Goal: Information Seeking & Learning: Learn about a topic

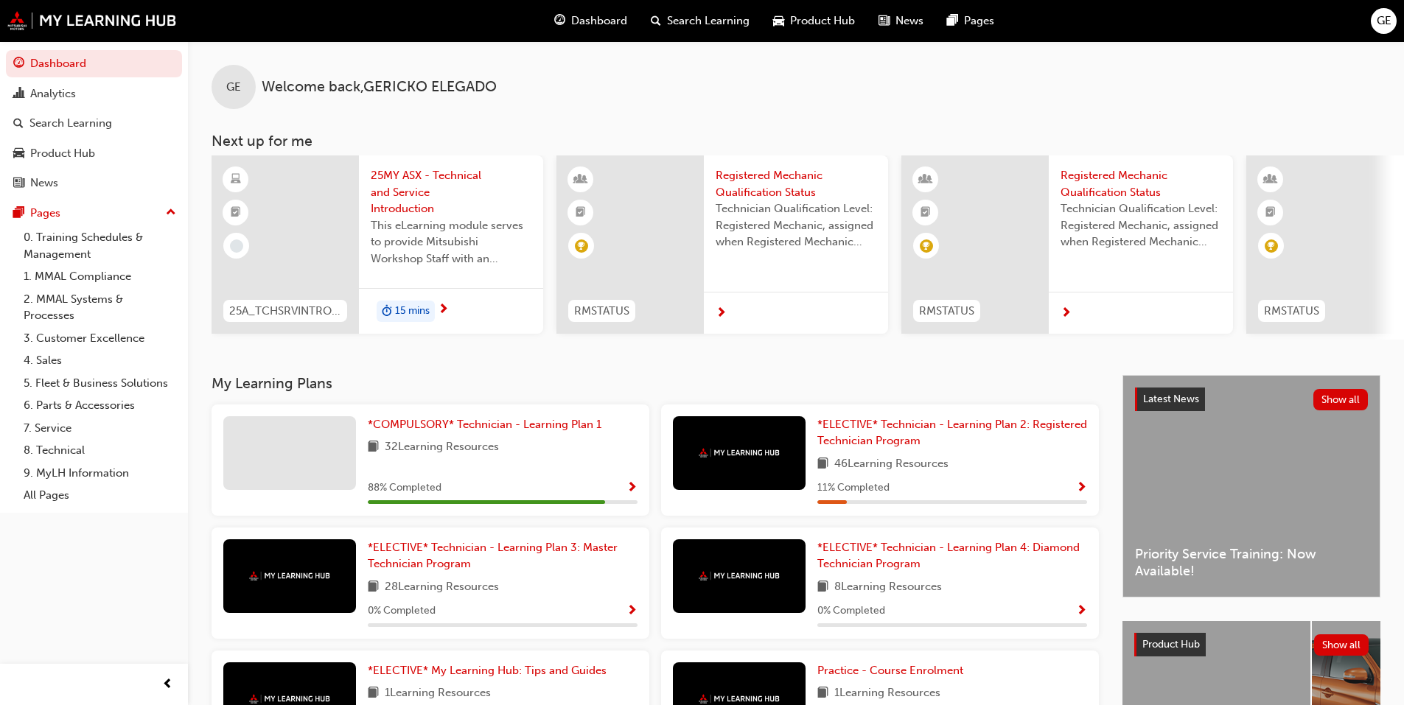
click at [278, 408] on div "My Learning Plans *COMPULSORY* Technician - Learning Plan 1 32 Learning Resourc…" at bounding box center [666, 567] width 911 height 384
click at [281, 438] on div at bounding box center [289, 453] width 133 height 74
click at [480, 433] on link "*COMPULSORY* Technician - Learning Plan 1" at bounding box center [487, 424] width 239 height 17
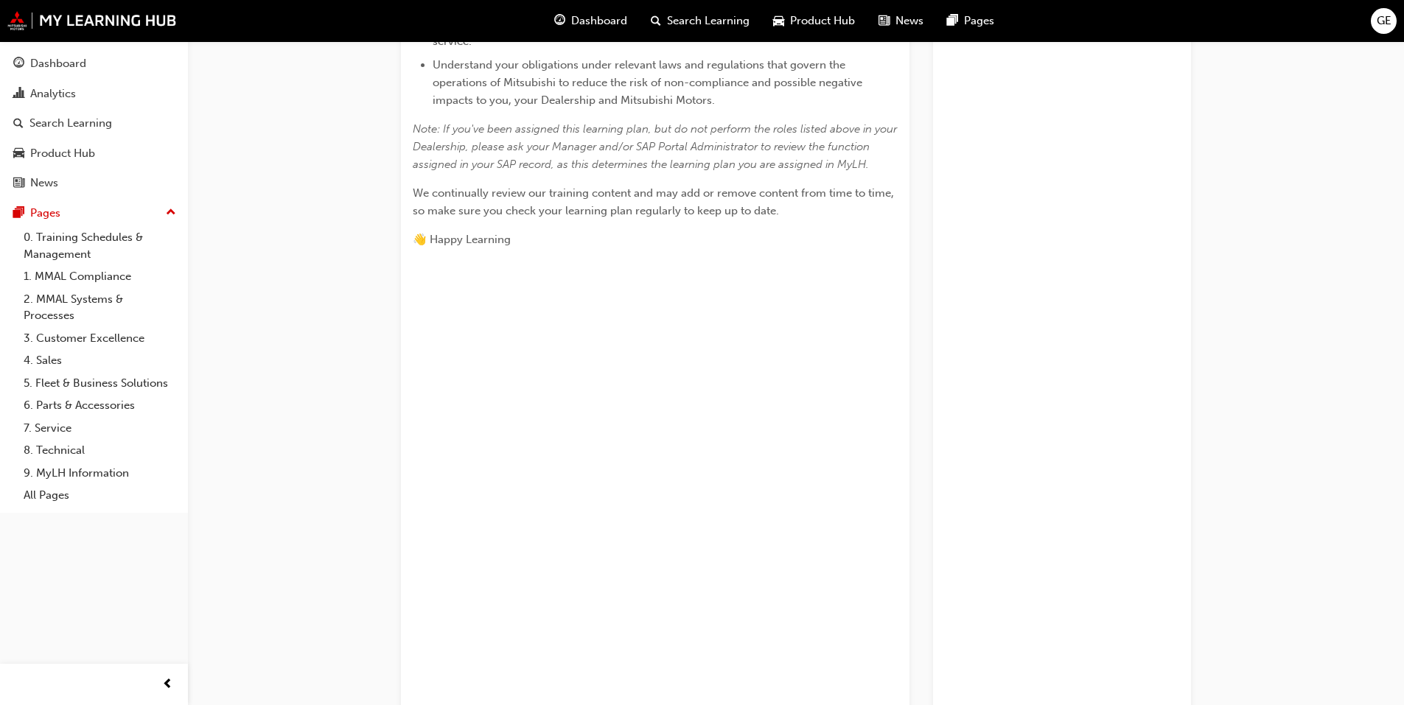
scroll to position [606, 0]
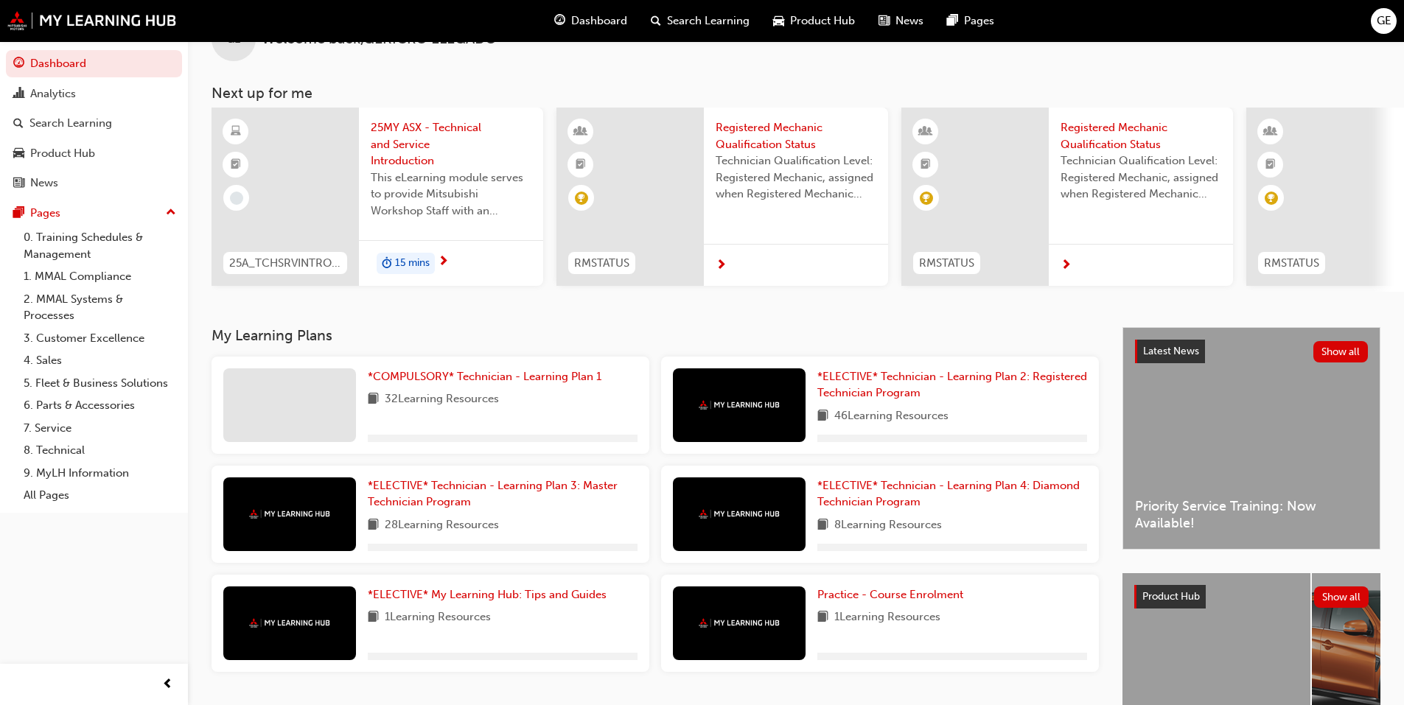
scroll to position [74, 0]
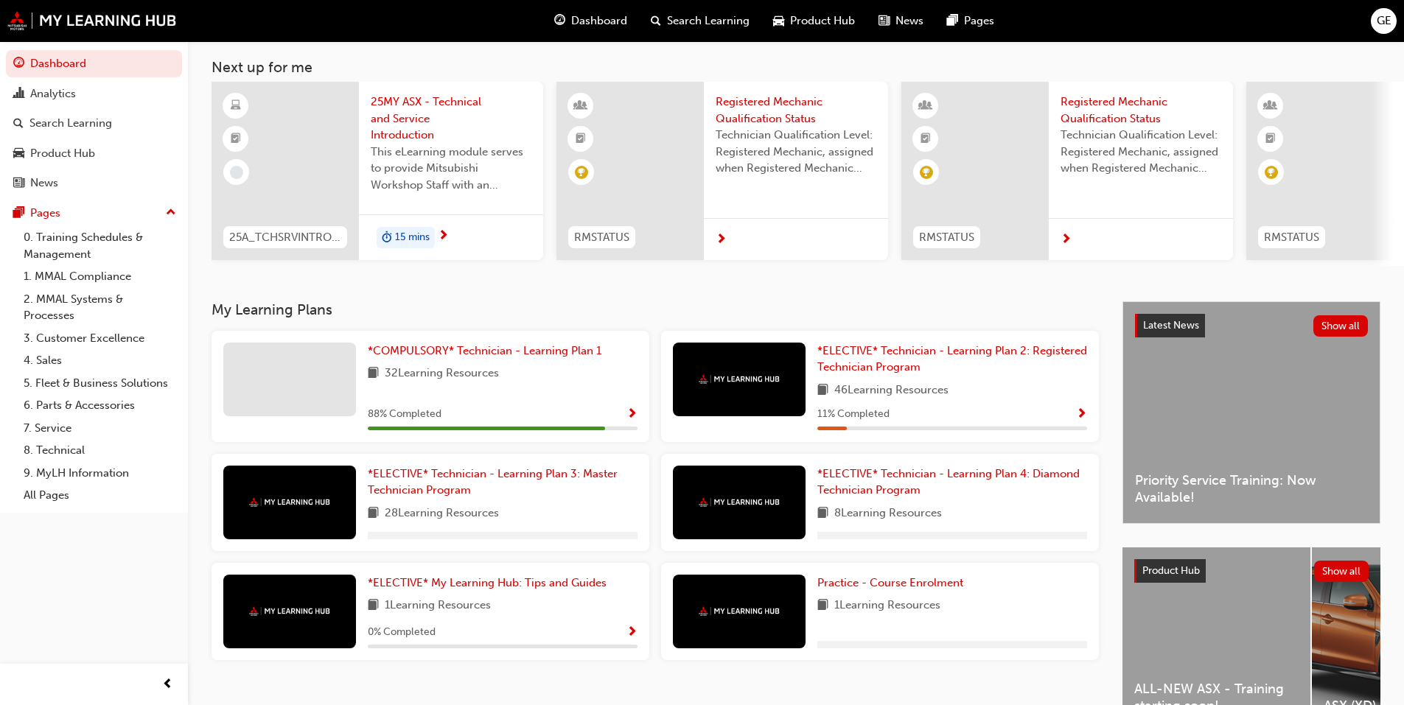
click at [631, 421] on span "Show Progress" at bounding box center [631, 414] width 11 height 13
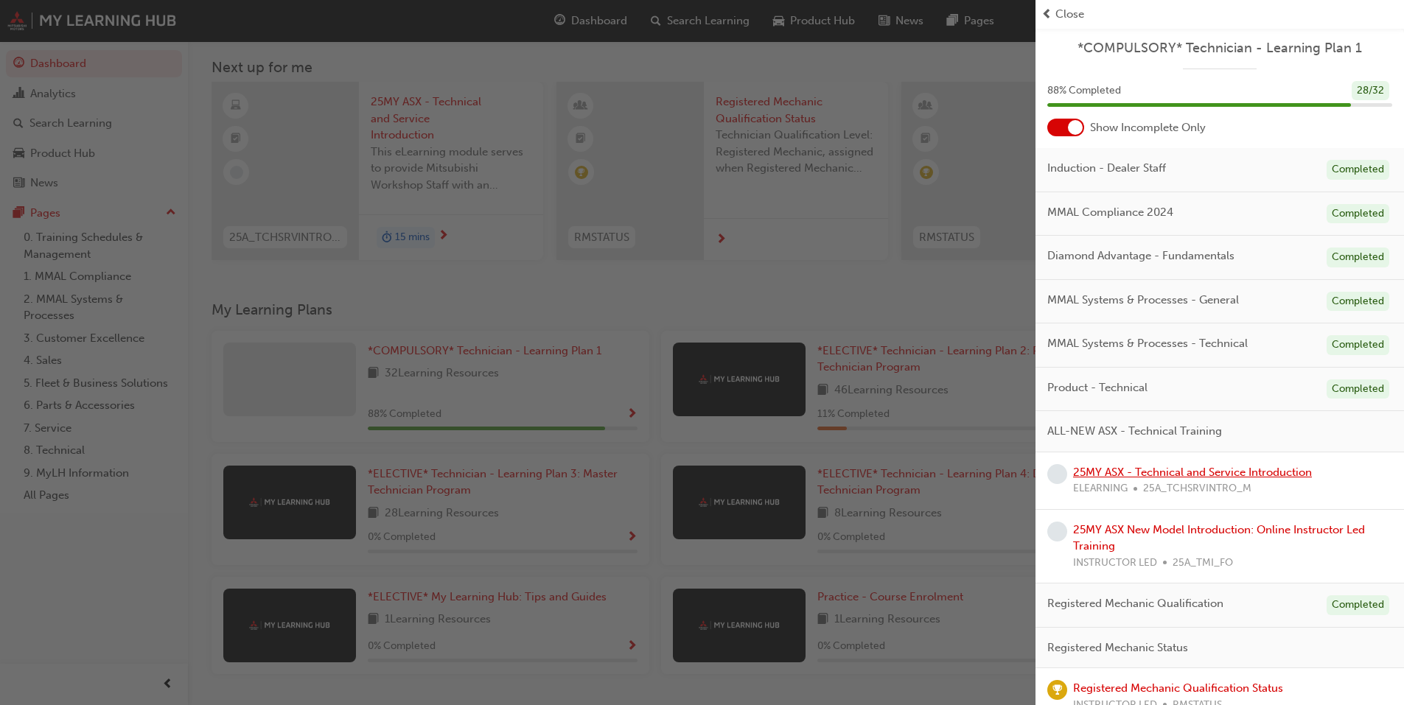
click at [1107, 474] on link "25MY ASX - Technical and Service Introduction" at bounding box center [1192, 472] width 239 height 13
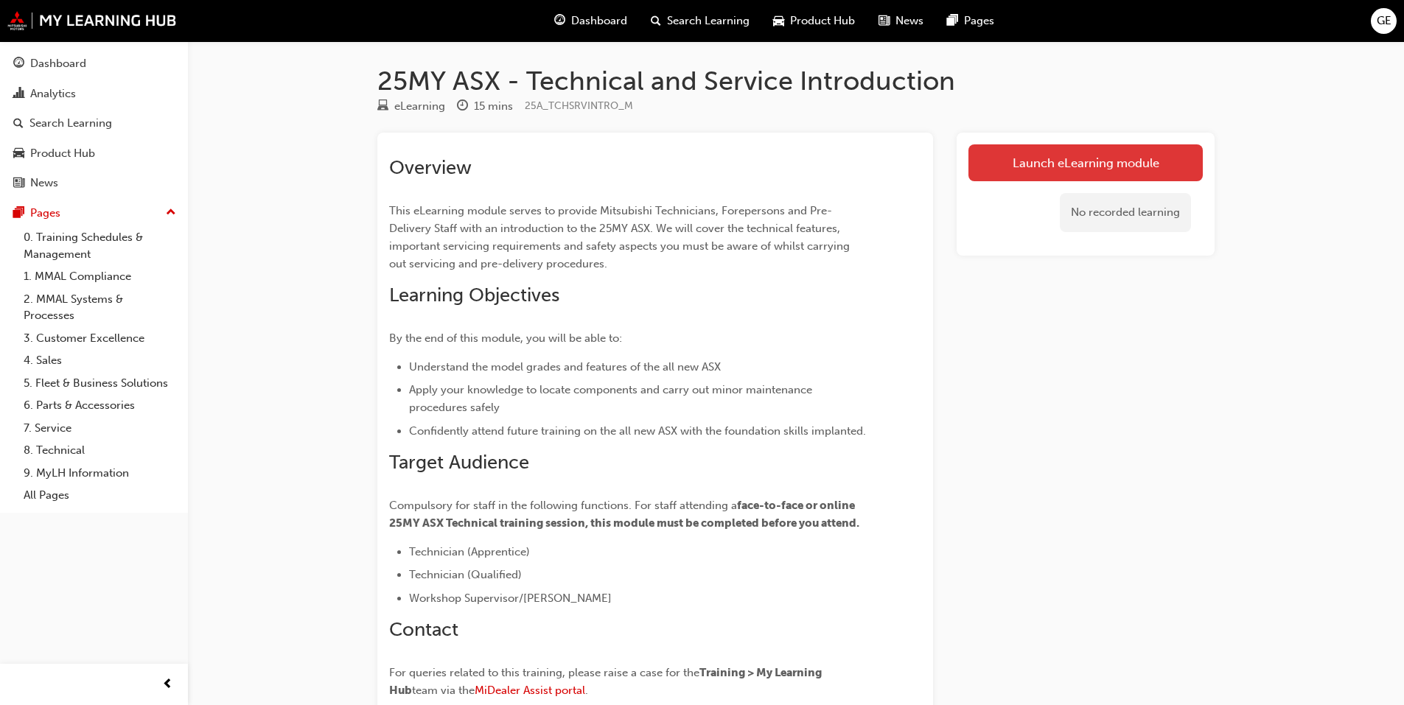
click at [1012, 161] on link "Launch eLearning module" at bounding box center [1085, 162] width 234 height 37
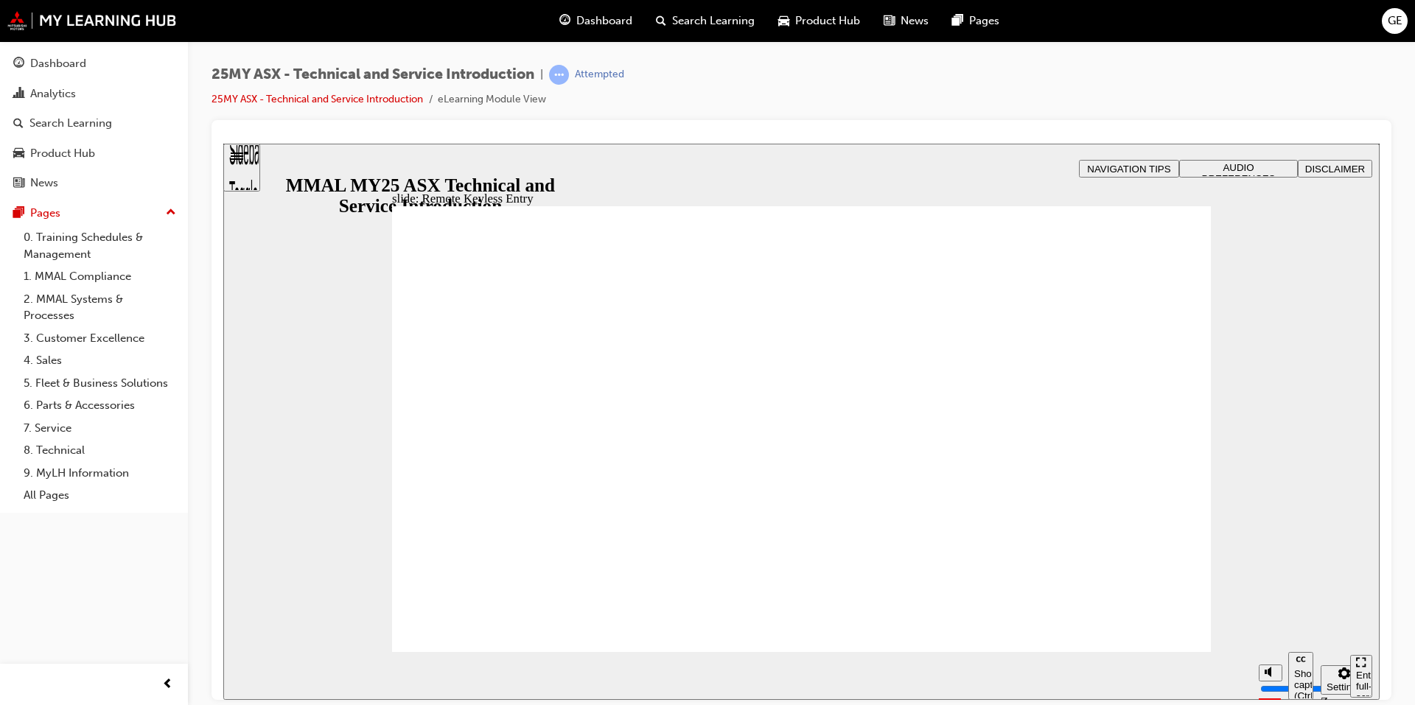
type input "21"
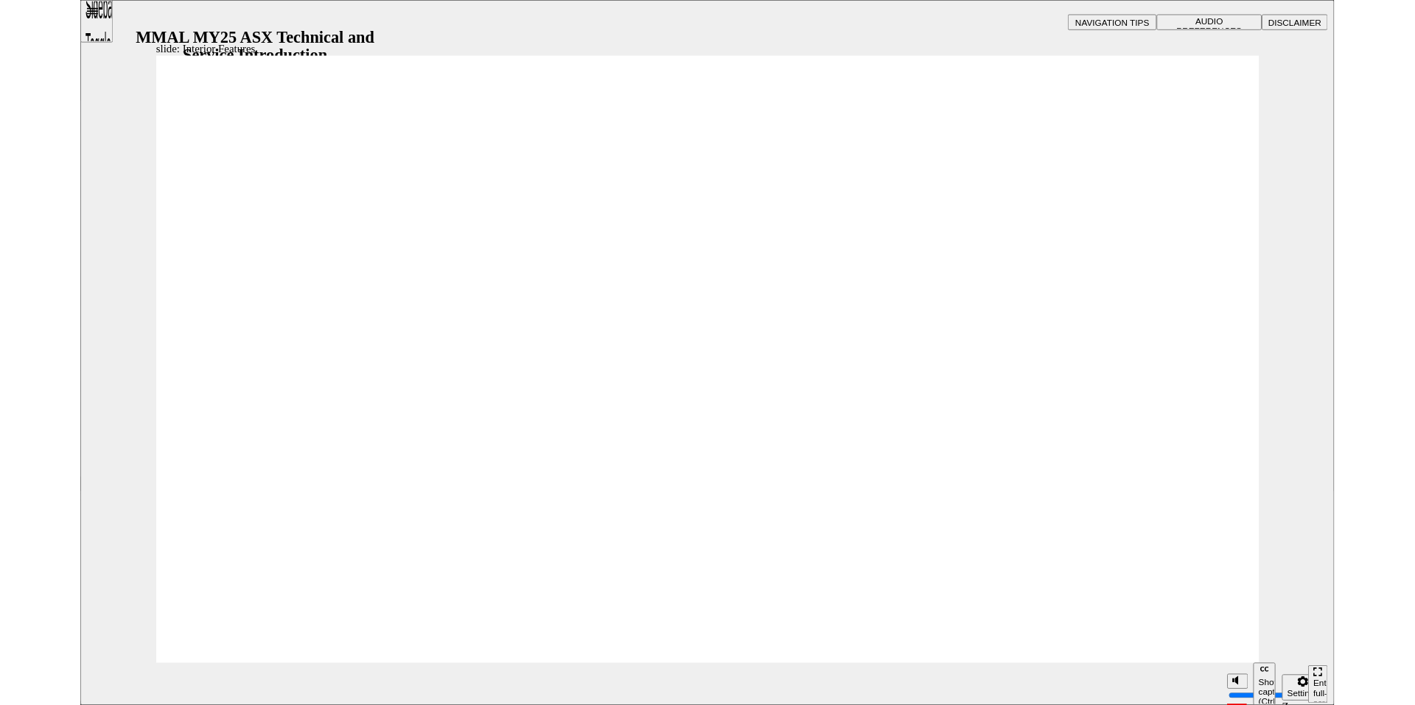
drag, startPoint x: 1479, startPoint y: 782, endPoint x: 1476, endPoint y: 693, distance: 90.0
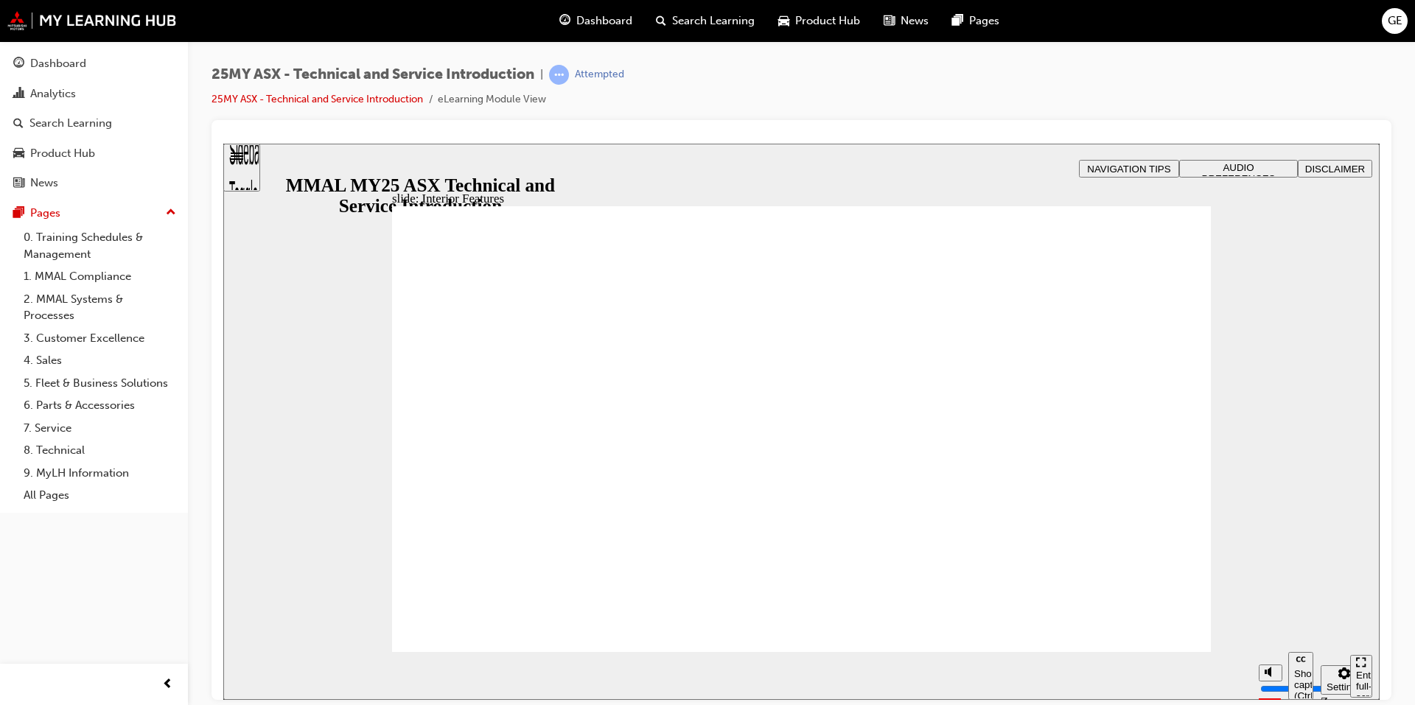
type input "17"
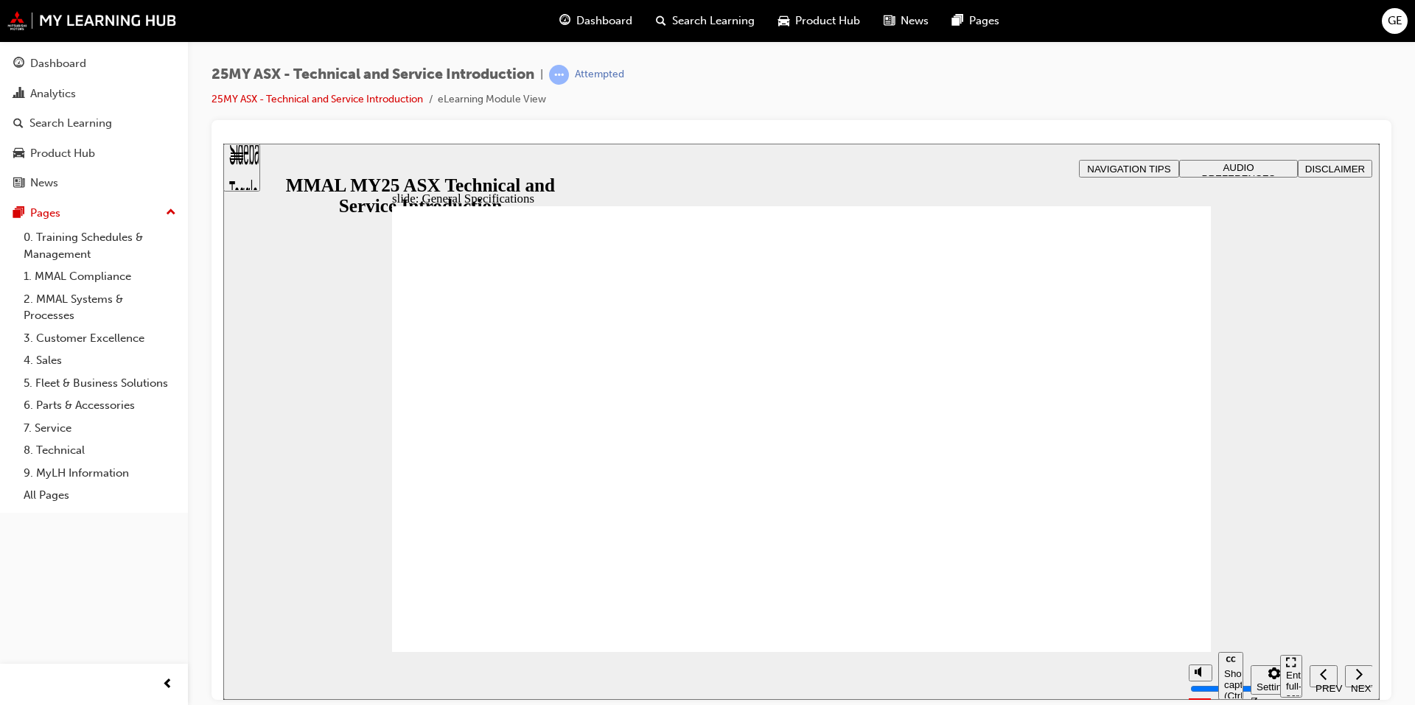
drag, startPoint x: 1186, startPoint y: 276, endPoint x: 1169, endPoint y: 287, distance: 19.8
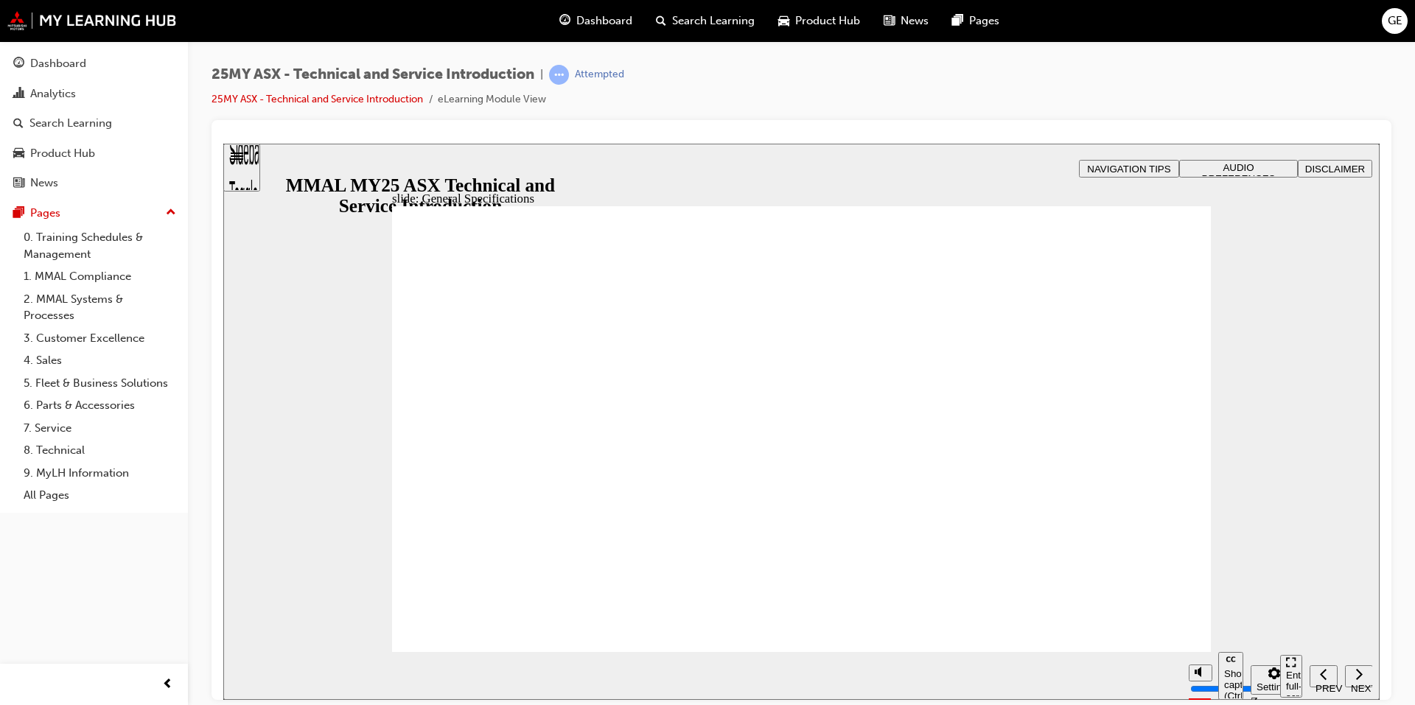
click at [1277, 421] on div "slide: General Specifications Rectangle 1 Vector.svg DUAL CLUTCH TRANSMISSION R…" at bounding box center [801, 421] width 1156 height 556
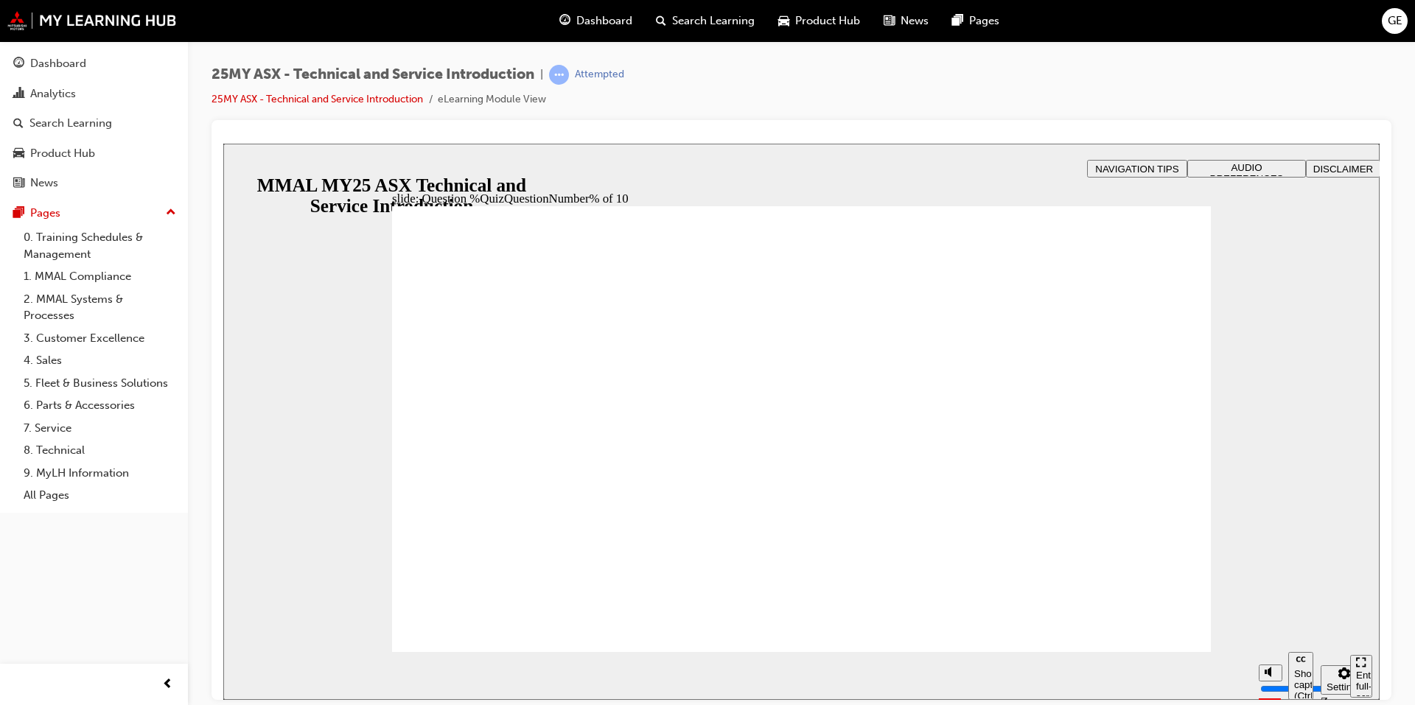
radio input "true"
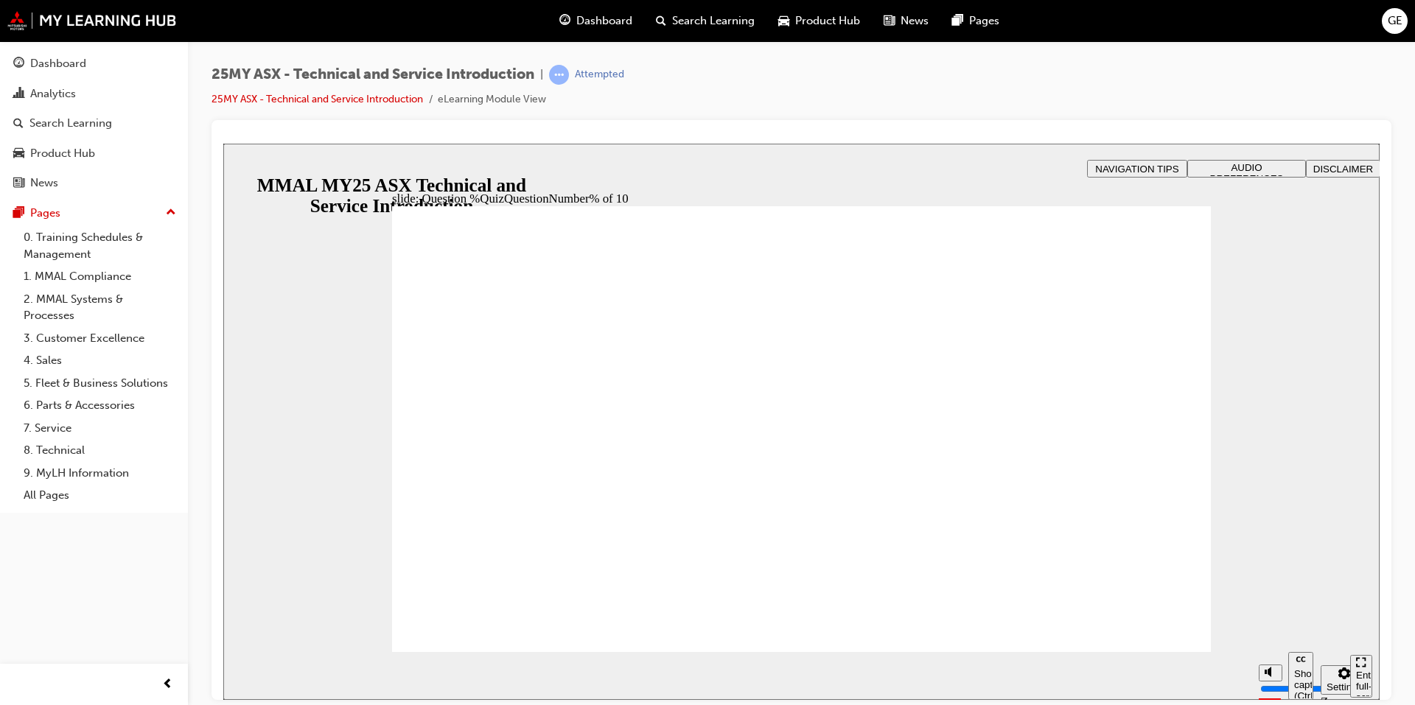
radio input "true"
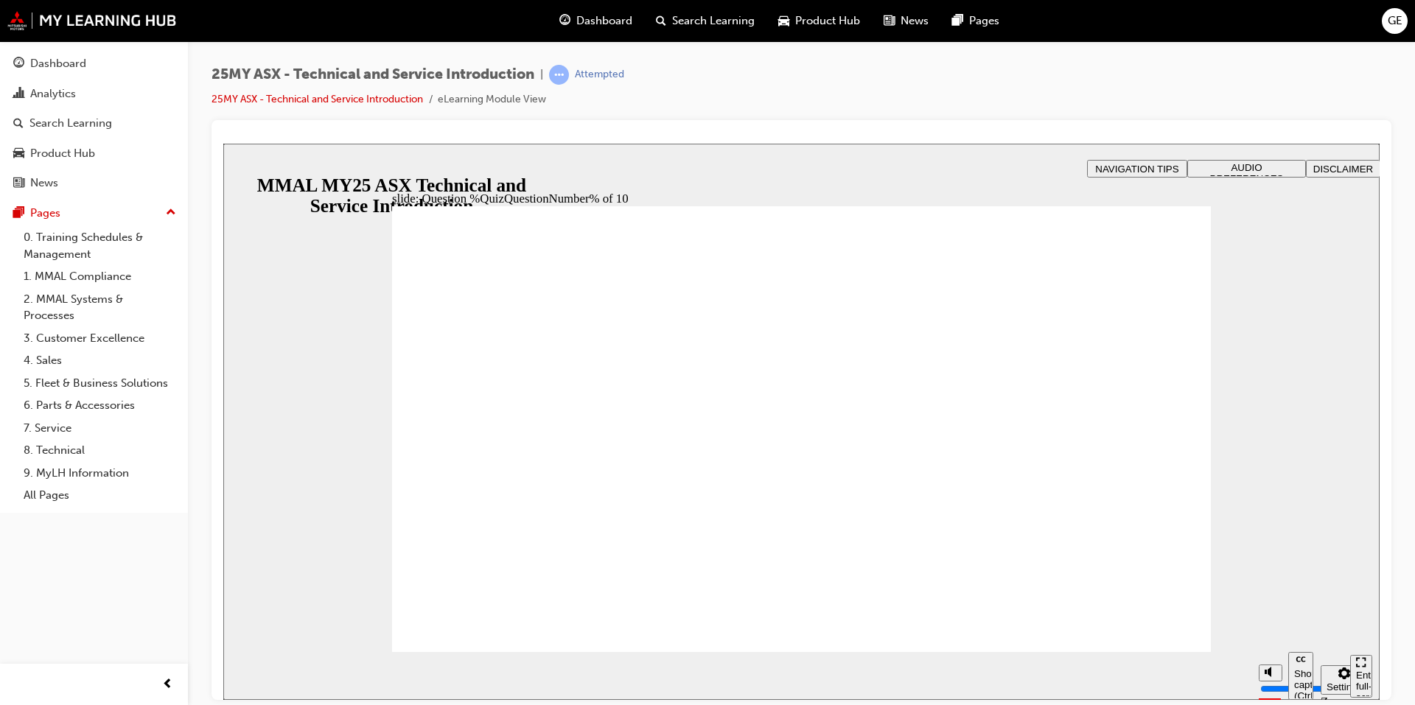
radio input "true"
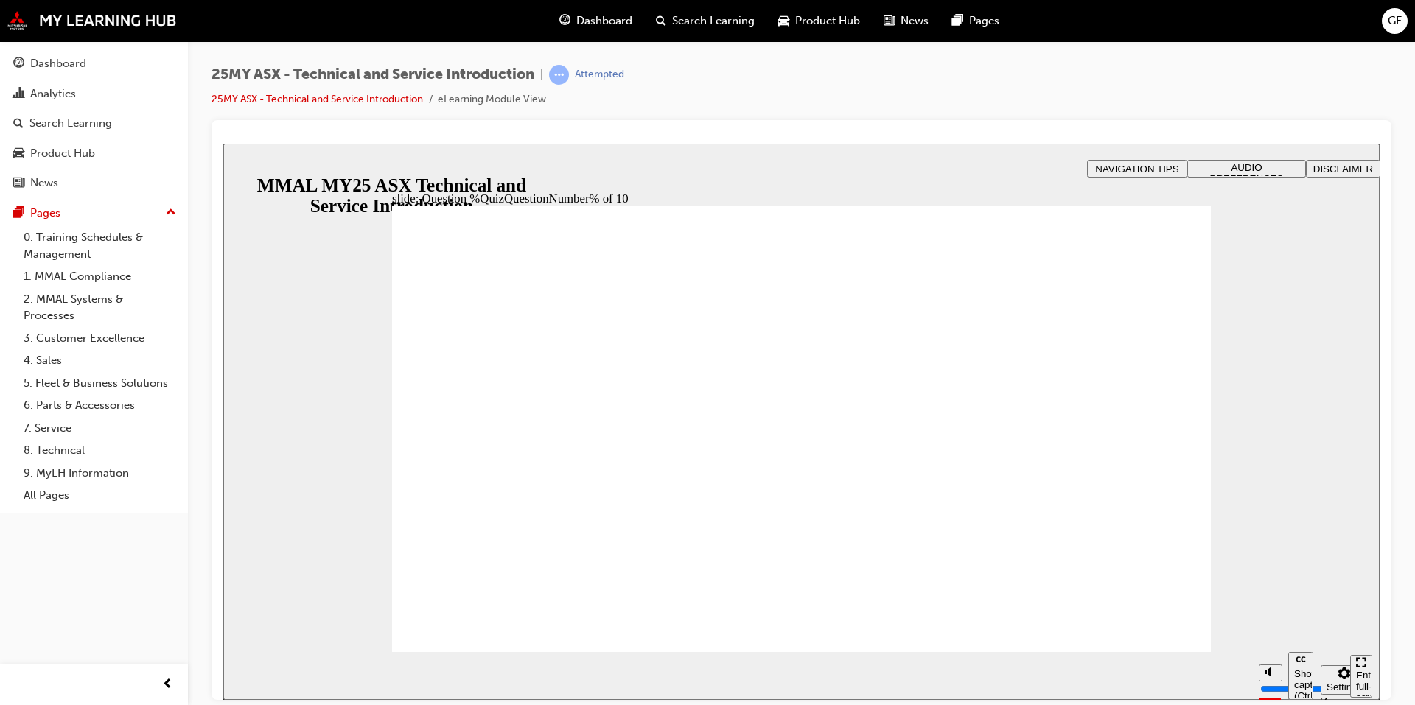
radio input "true"
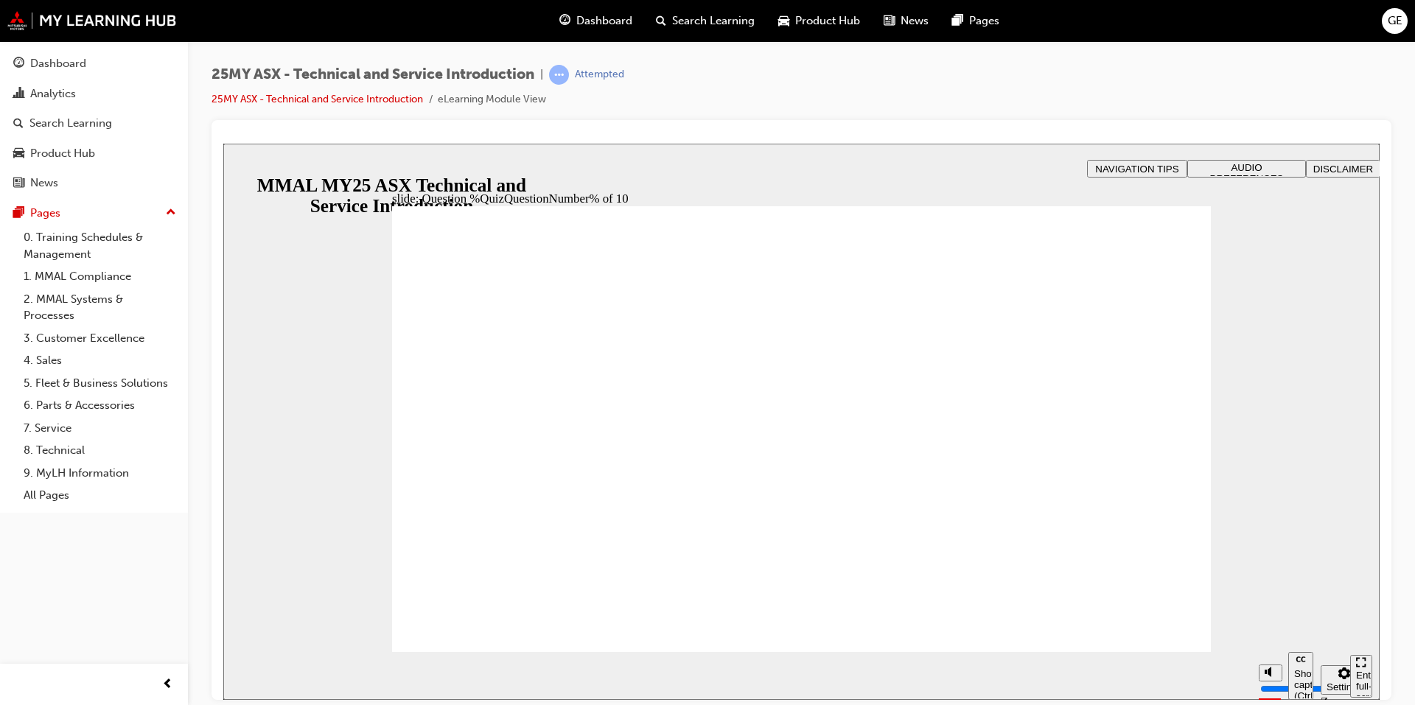
radio input "true"
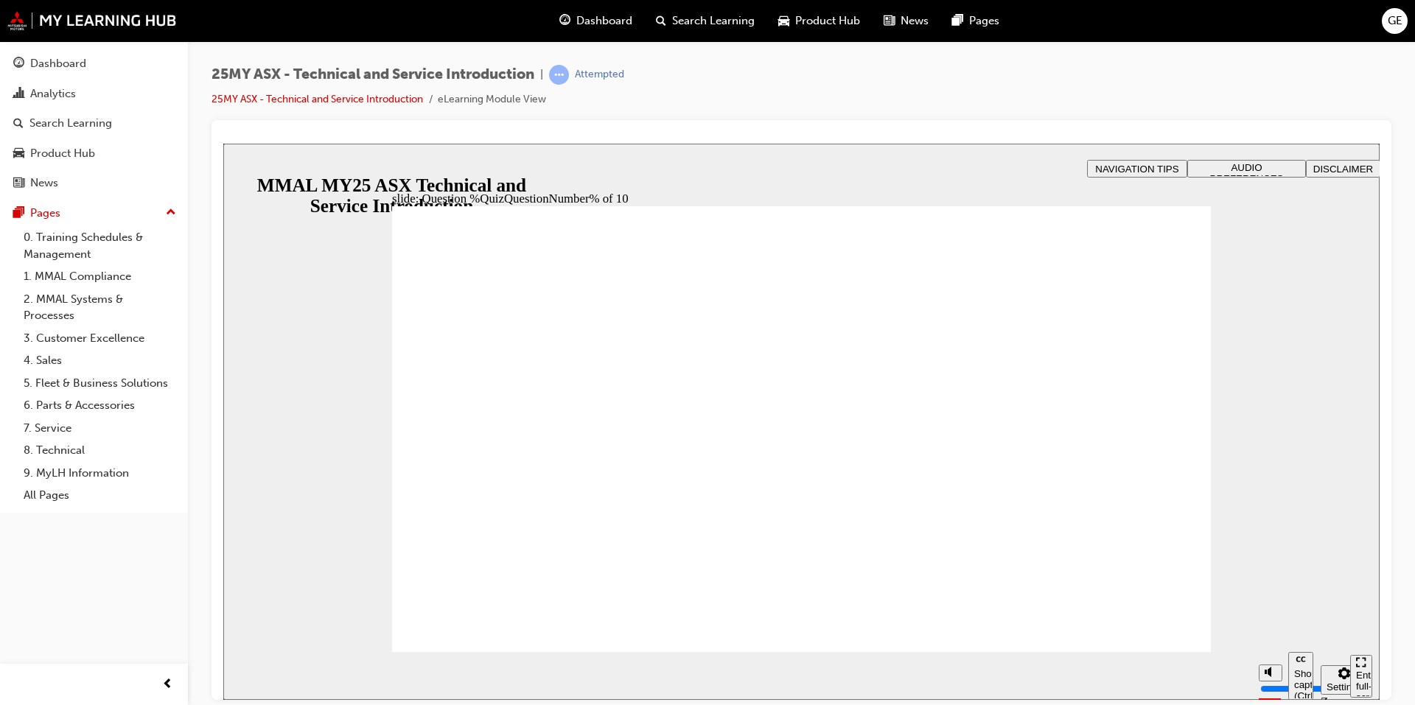
radio input "true"
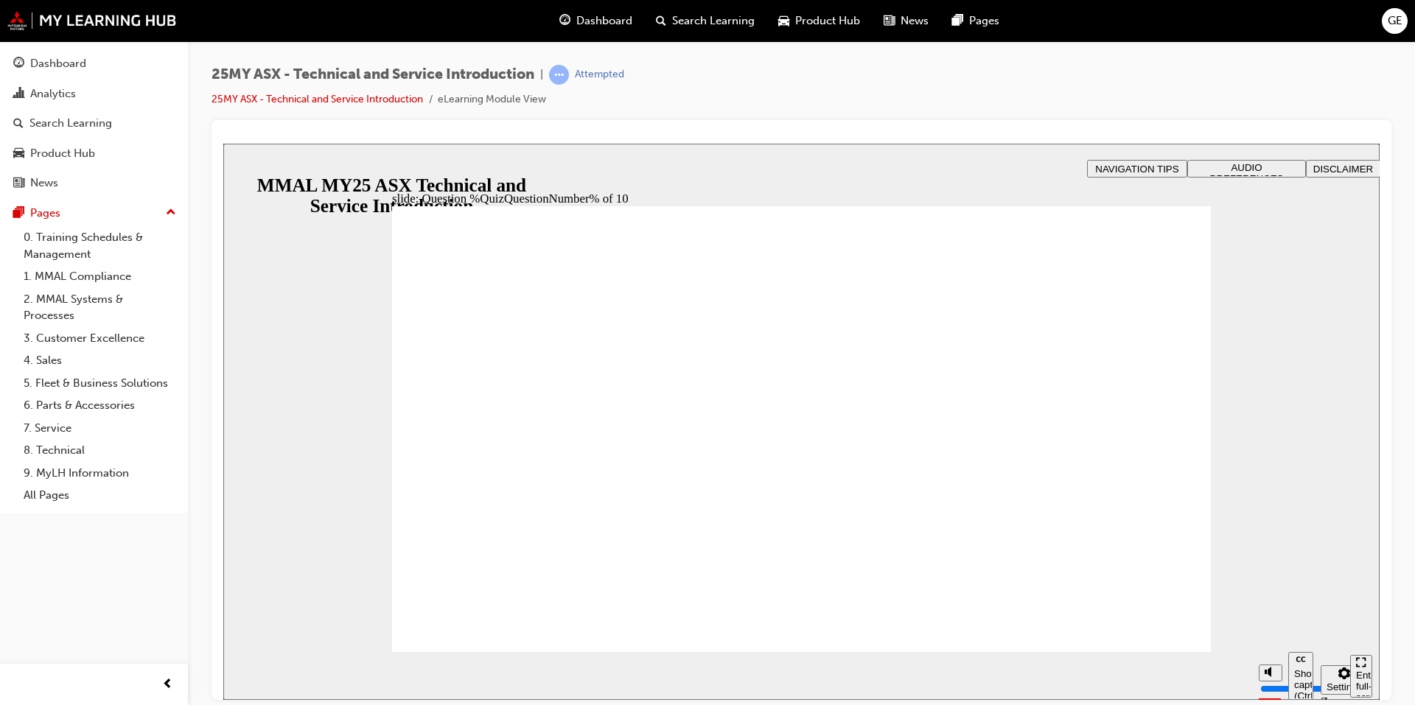
radio input "true"
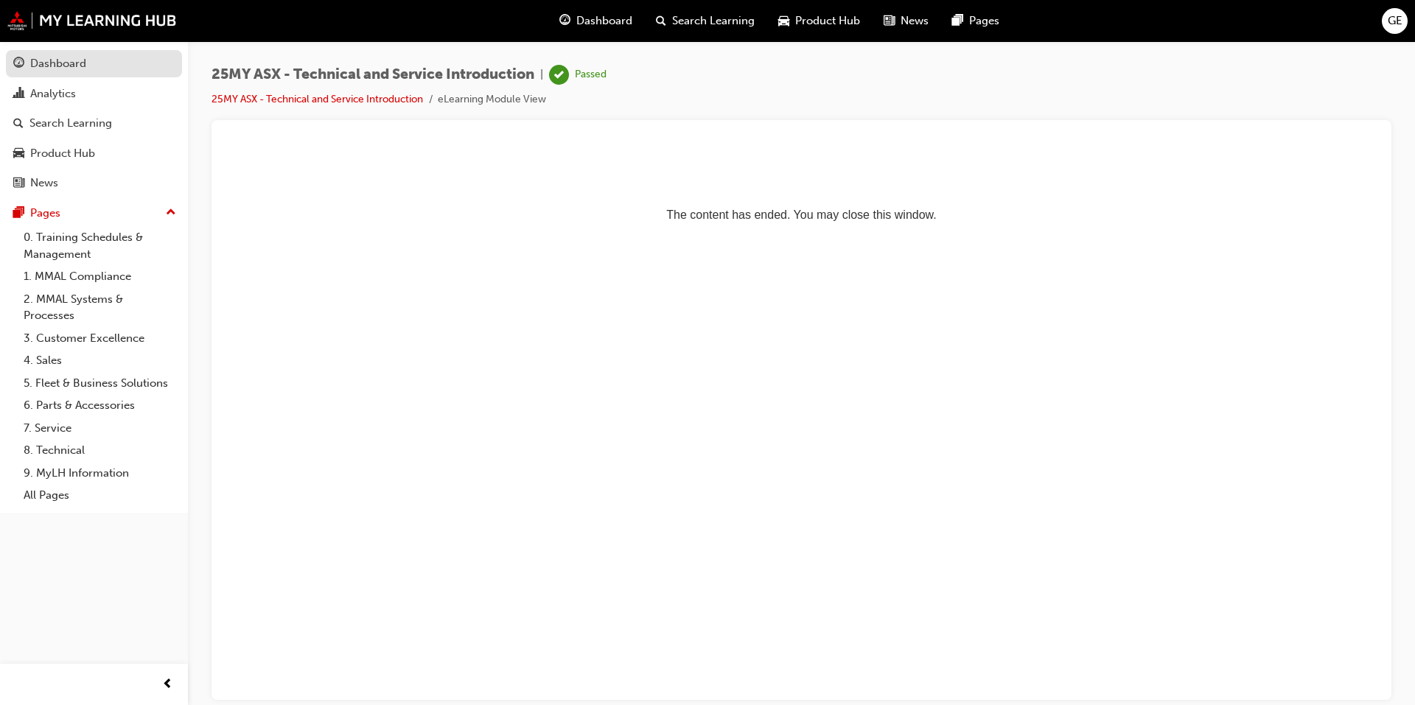
click at [78, 72] on div "Dashboard" at bounding box center [93, 64] width 161 height 18
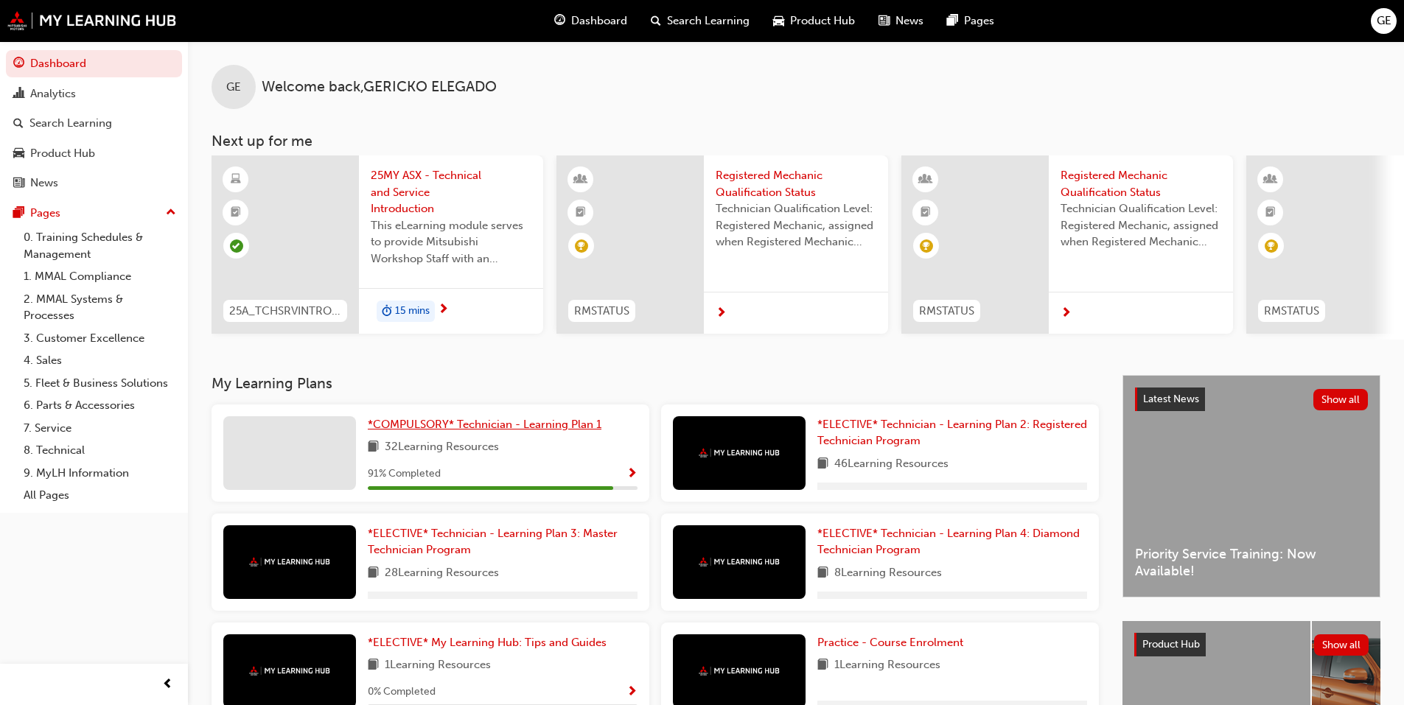
click at [500, 431] on span "*COMPULSORY* Technician - Learning Plan 1" at bounding box center [485, 424] width 234 height 13
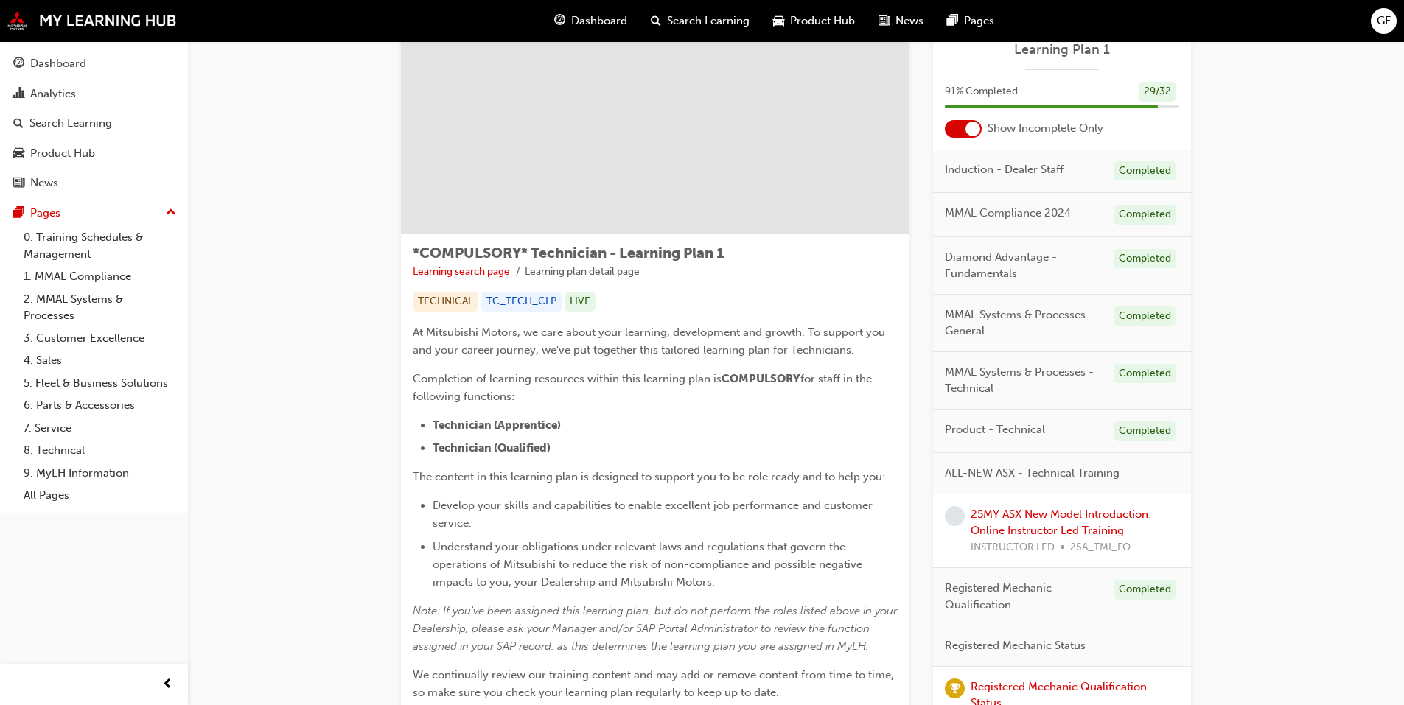
scroll to position [221, 0]
